Goal: Task Accomplishment & Management: Manage account settings

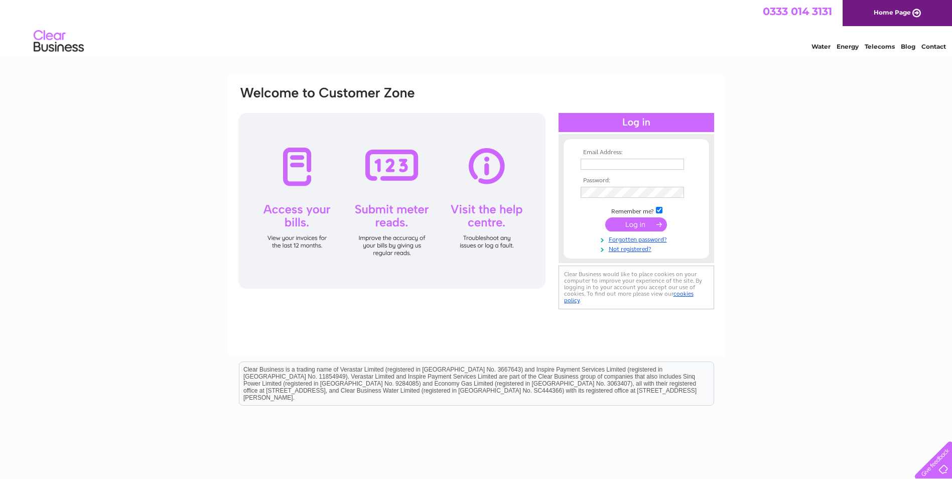
type input "melton.orthodontics@nhs.net"
click at [635, 222] on input "submit" at bounding box center [636, 224] width 62 height 14
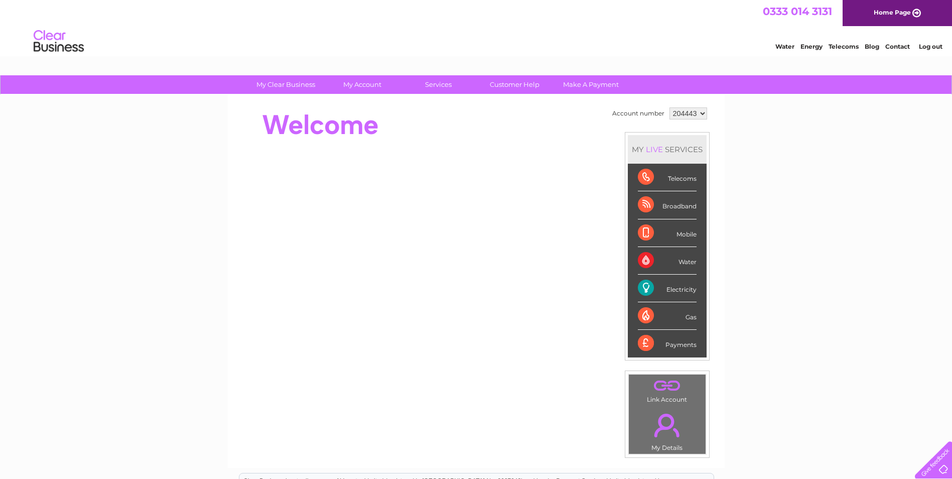
click at [672, 284] on div "Electricity" at bounding box center [667, 289] width 59 height 28
drag, startPoint x: 671, startPoint y: 285, endPoint x: 653, endPoint y: 290, distance: 19.2
click at [656, 290] on div "Electricity" at bounding box center [667, 289] width 59 height 28
click at [653, 290] on div "Electricity" at bounding box center [667, 289] width 59 height 28
drag, startPoint x: 650, startPoint y: 290, endPoint x: 677, endPoint y: 287, distance: 27.8
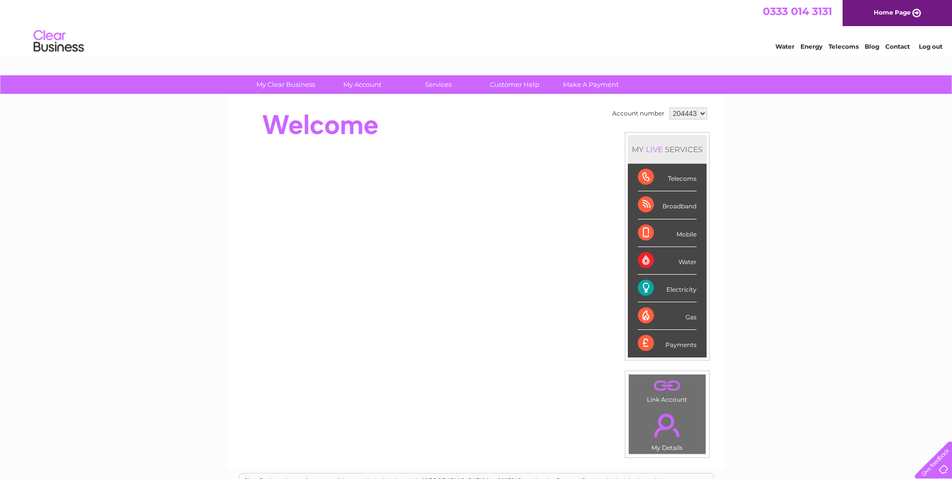
click at [677, 287] on div "Electricity" at bounding box center [667, 289] width 59 height 28
click at [678, 288] on div "Electricity" at bounding box center [667, 289] width 59 height 28
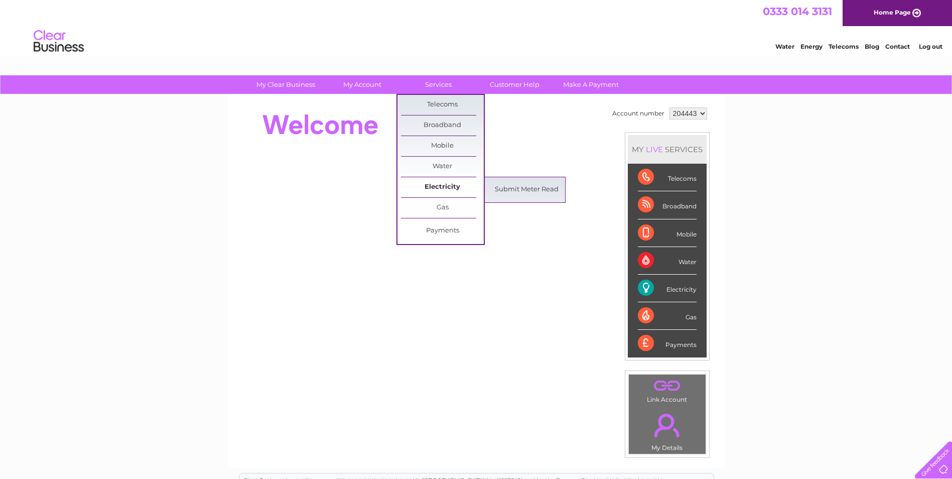
click at [453, 190] on link "Electricity" at bounding box center [442, 187] width 83 height 20
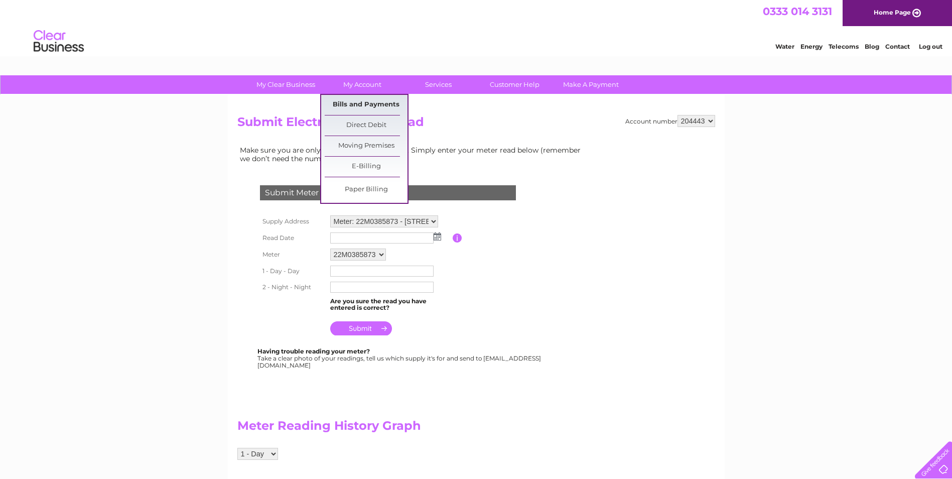
click at [377, 110] on link "Bills and Payments" at bounding box center [366, 105] width 83 height 20
click at [368, 100] on link "Bills and Payments" at bounding box center [366, 105] width 83 height 20
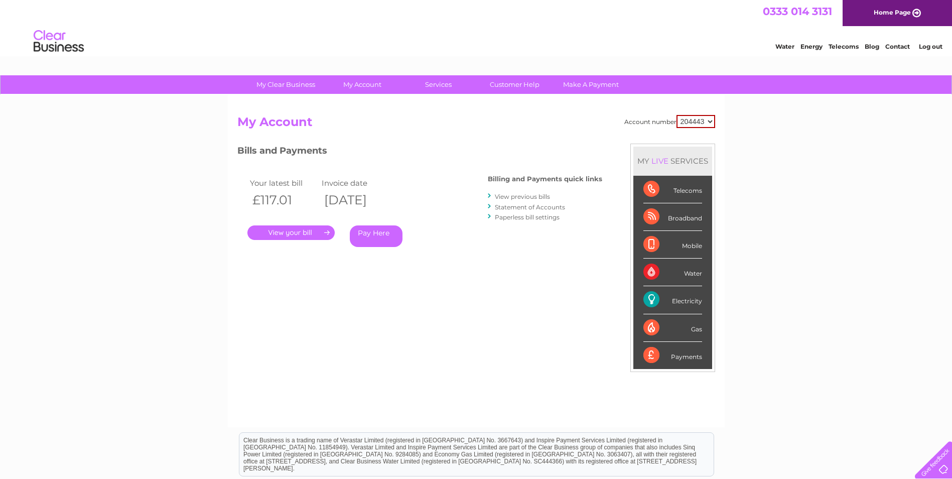
click at [289, 234] on link "." at bounding box center [290, 232] width 87 height 15
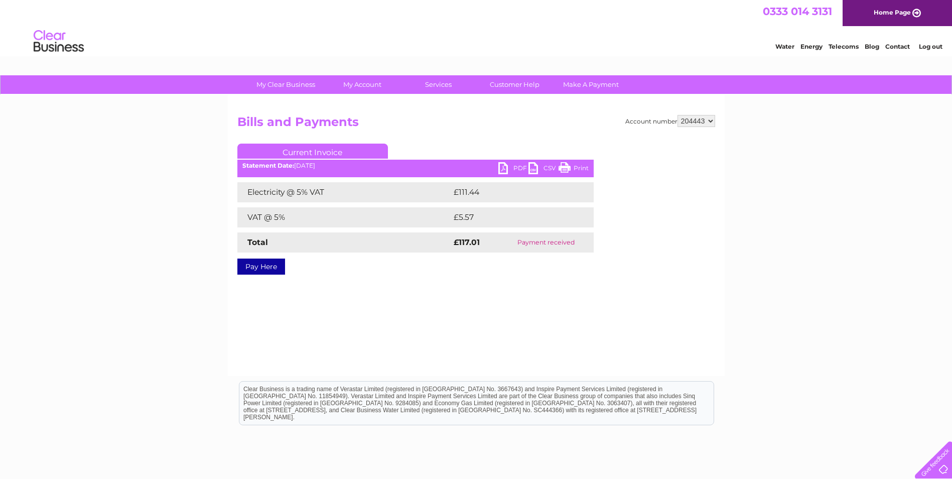
click at [516, 169] on link "PDF" at bounding box center [513, 169] width 30 height 15
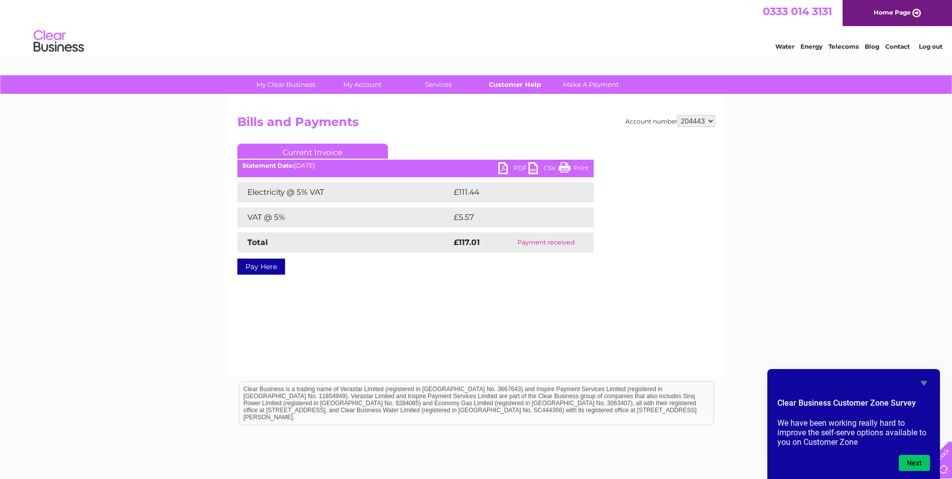
click at [513, 85] on link "Customer Help" at bounding box center [514, 84] width 83 height 19
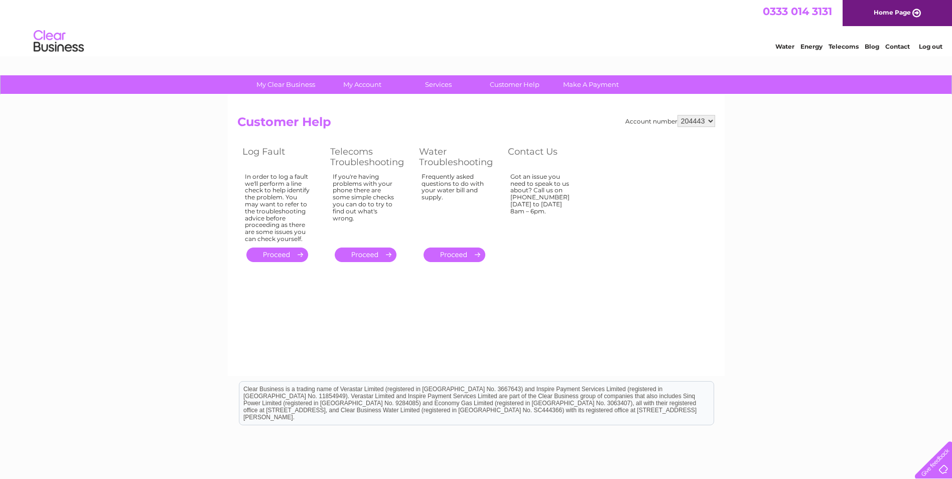
click at [909, 45] on link "Contact" at bounding box center [897, 47] width 25 height 8
